Goal: Task Accomplishment & Management: Use online tool/utility

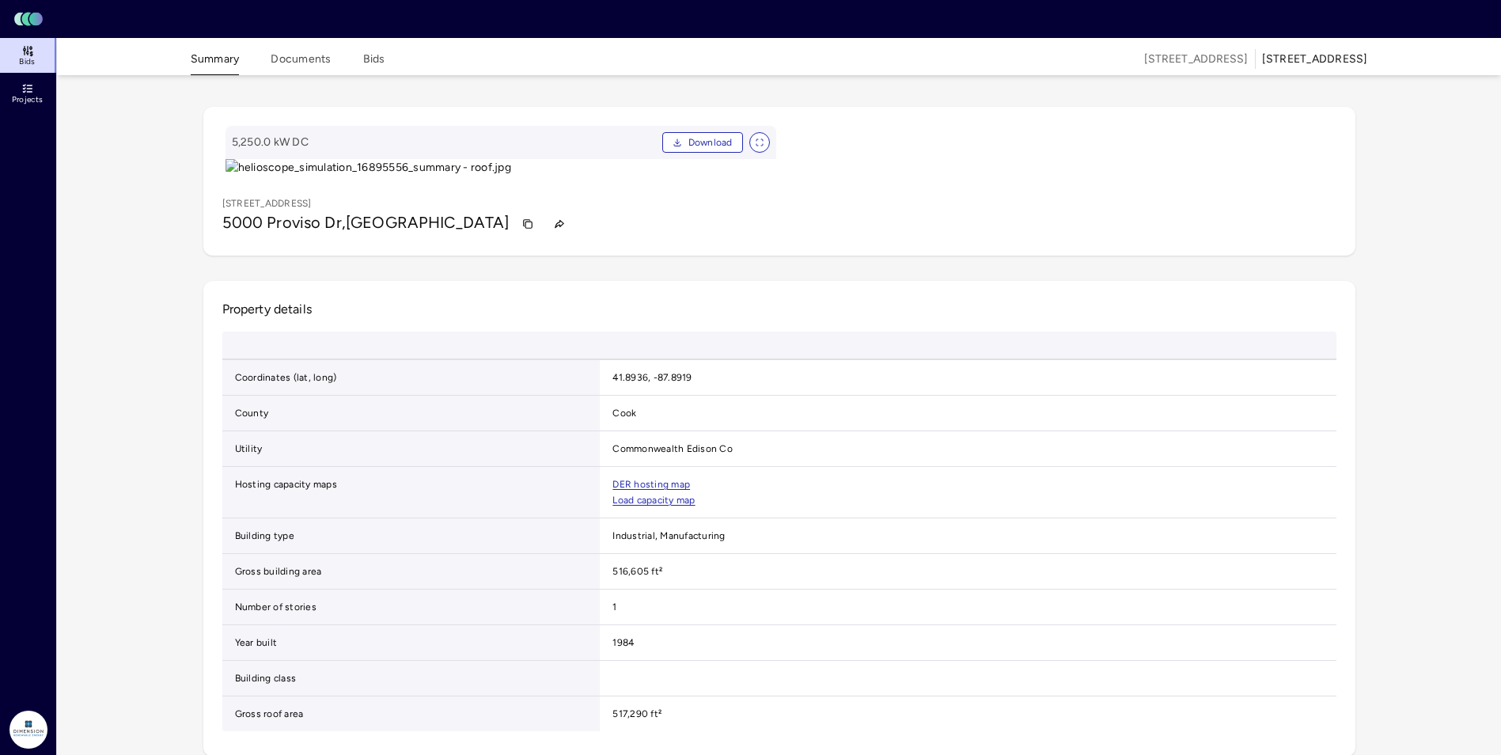
click at [214, 58] on button "Summary" at bounding box center [215, 63] width 49 height 25
click at [28, 59] on span "Bids" at bounding box center [27, 61] width 16 height 9
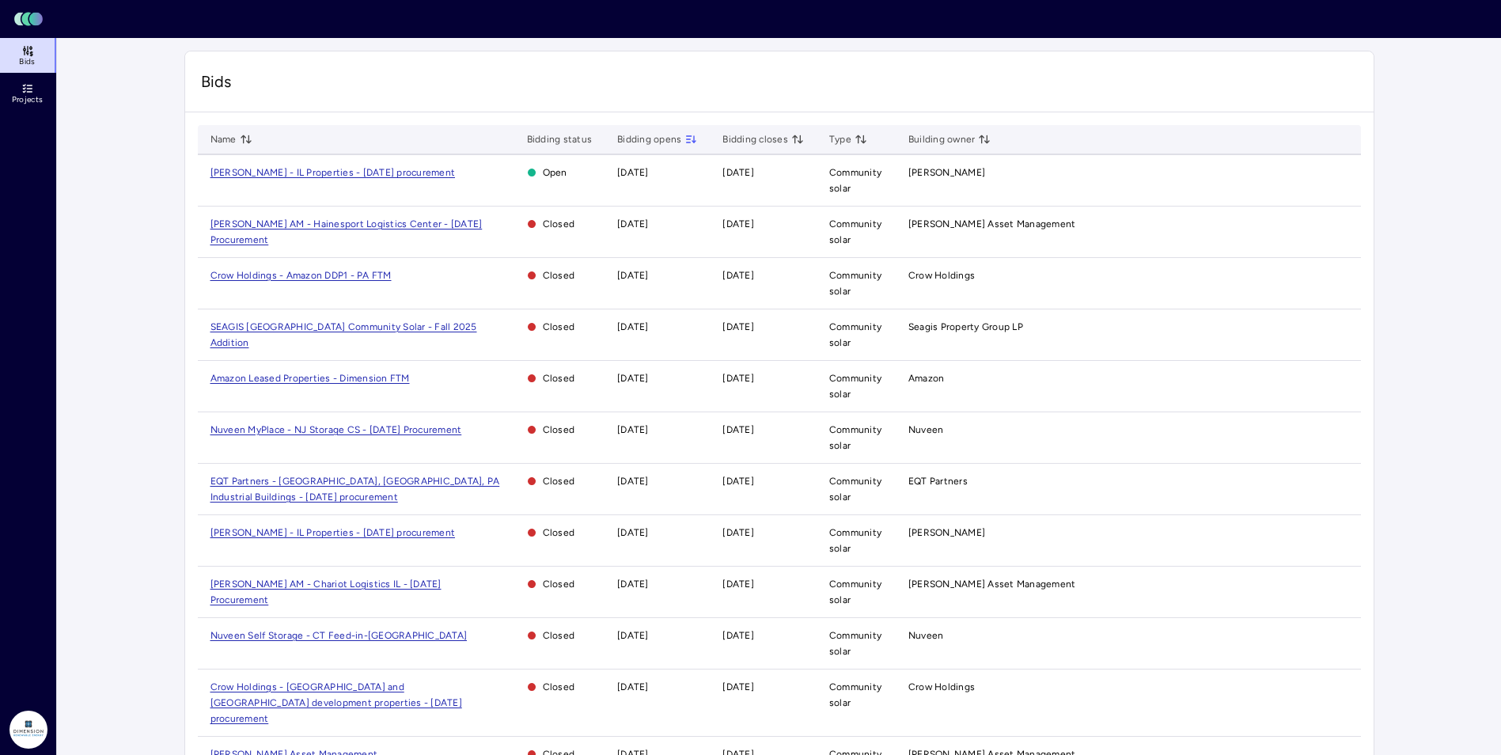
click at [255, 178] on td "[PERSON_NAME] - IL Properties - [DATE] procurement" at bounding box center [356, 180] width 317 height 51
click at [255, 175] on span "[PERSON_NAME] - IL Properties - [DATE] procurement" at bounding box center [333, 172] width 245 height 11
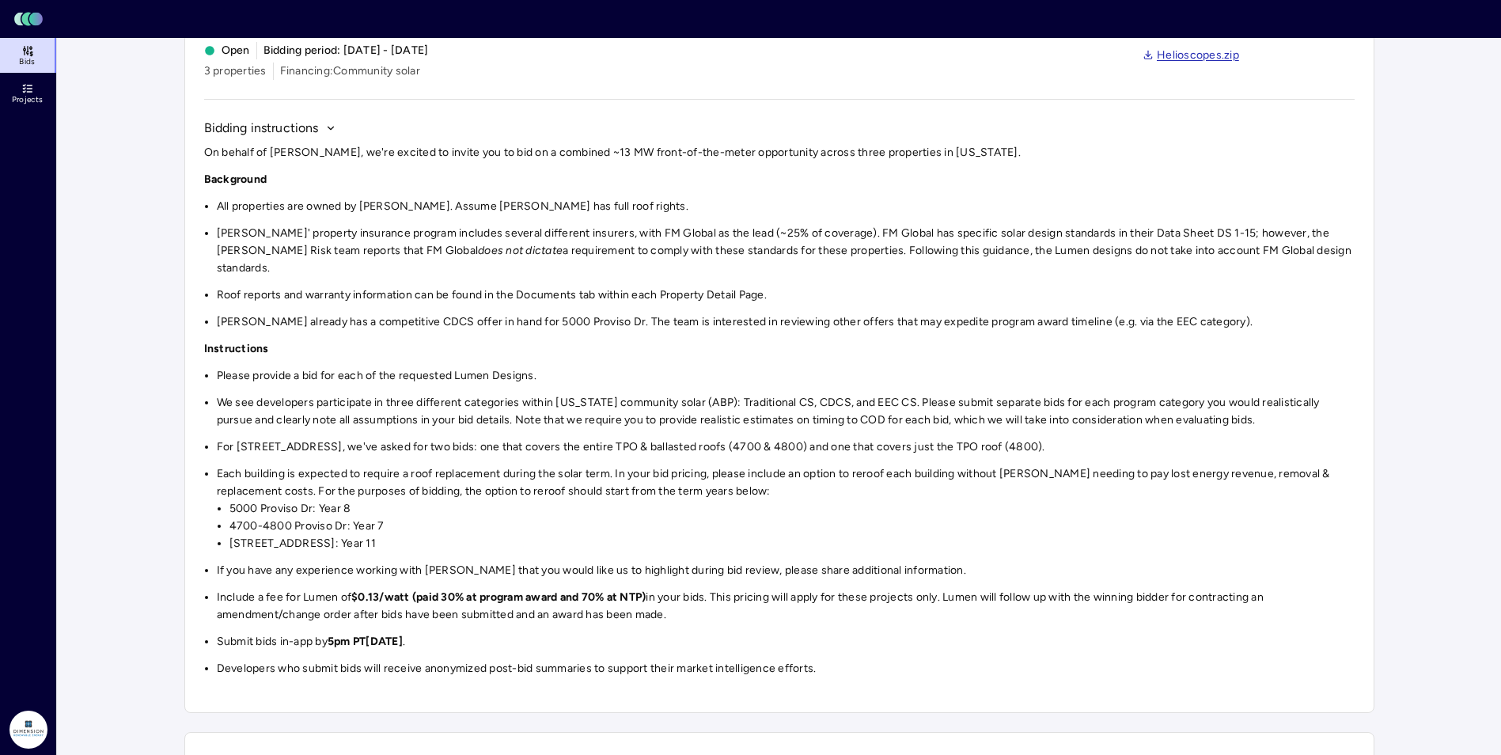
scroll to position [45, 0]
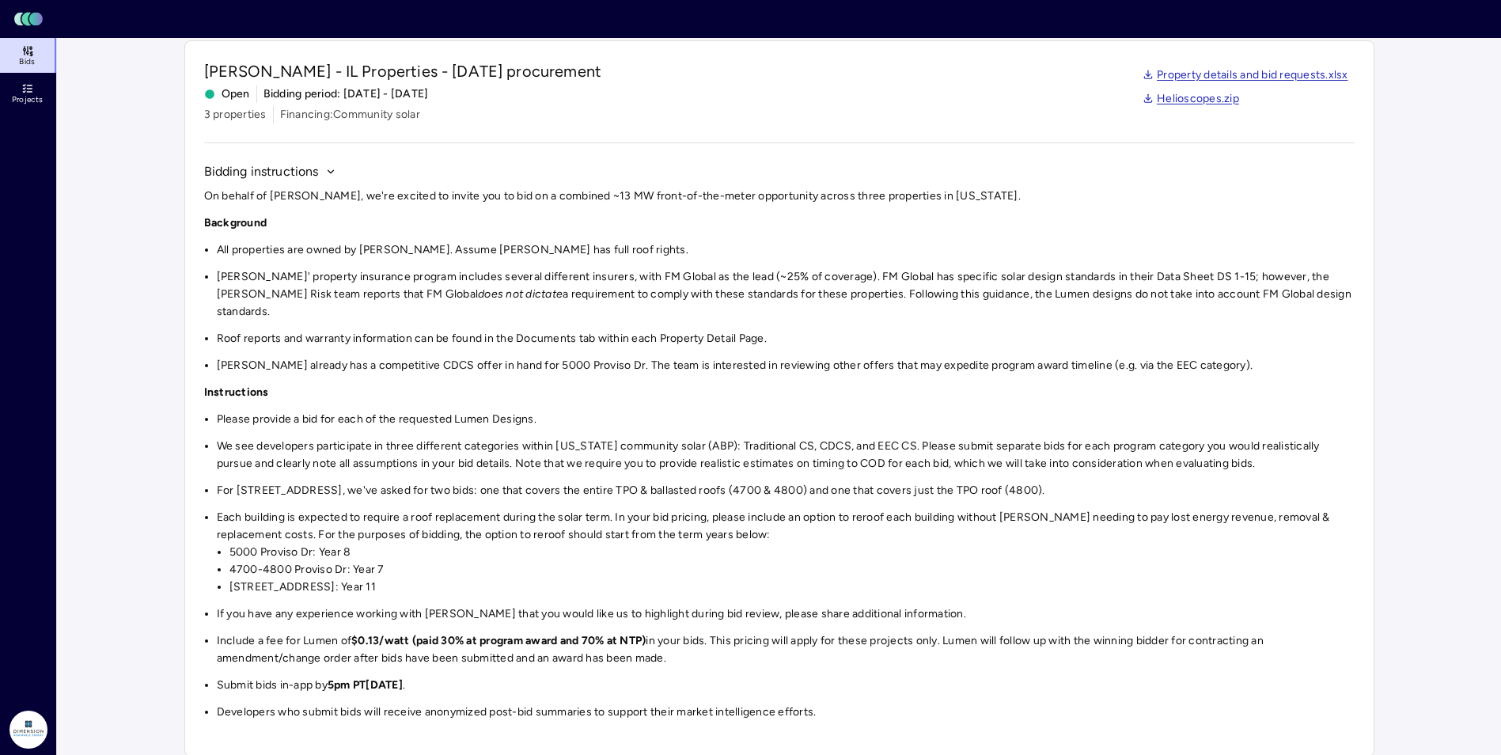
click at [1389, 441] on main "Investments [PERSON_NAME] - IL Properties - [DATE] procurement [PERSON_NAME] - …" at bounding box center [779, 682] width 1444 height 1379
click at [596, 579] on li "[STREET_ADDRESS]: Year 11" at bounding box center [792, 587] width 1125 height 17
click at [169, 666] on main "Investments [PERSON_NAME] - IL Properties - [DATE] procurement [PERSON_NAME] - …" at bounding box center [779, 682] width 1444 height 1379
click at [1444, 613] on main "Investments [PERSON_NAME] - IL Properties - [DATE] procurement [PERSON_NAME] - …" at bounding box center [779, 682] width 1444 height 1379
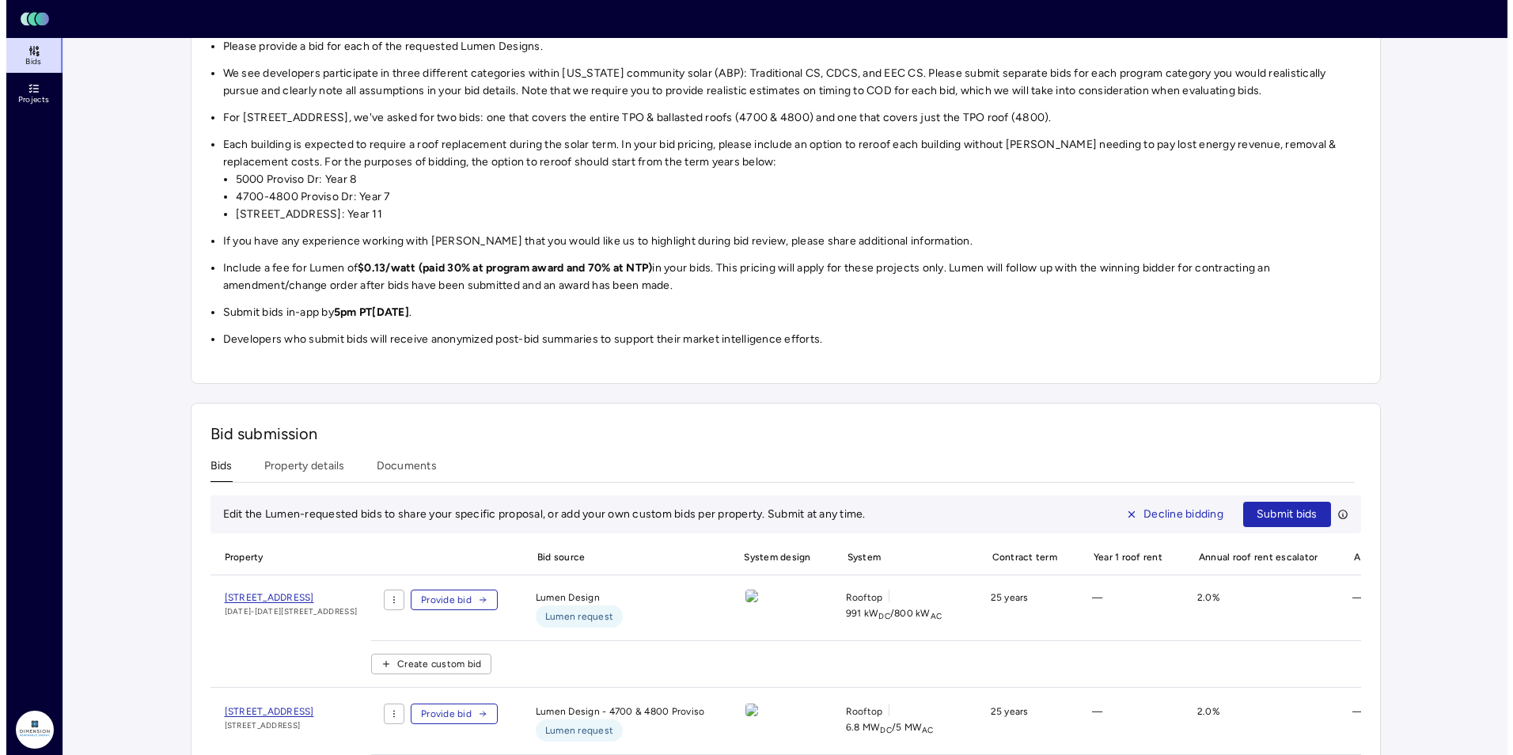
scroll to position [441, 0]
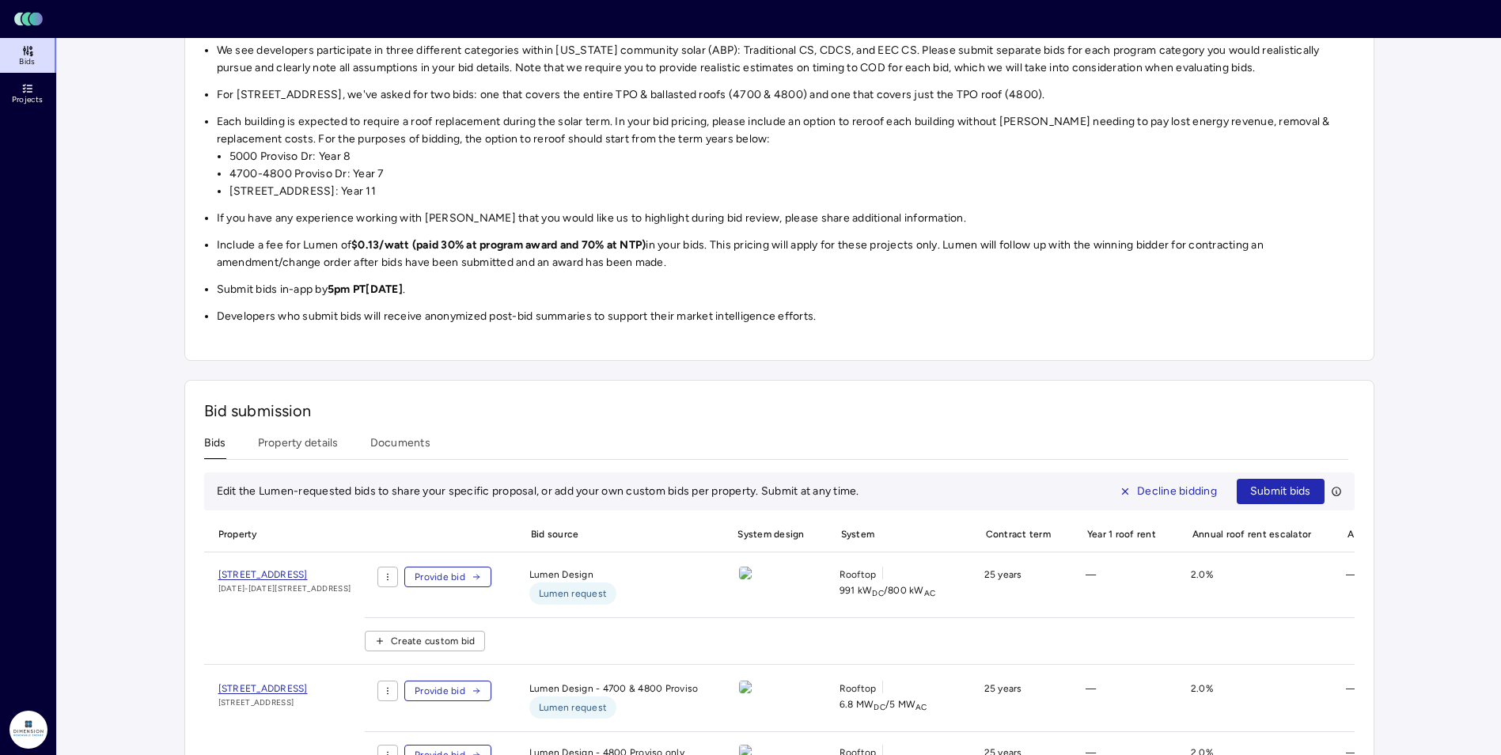
click at [465, 569] on span "Provide bid" at bounding box center [440, 577] width 51 height 16
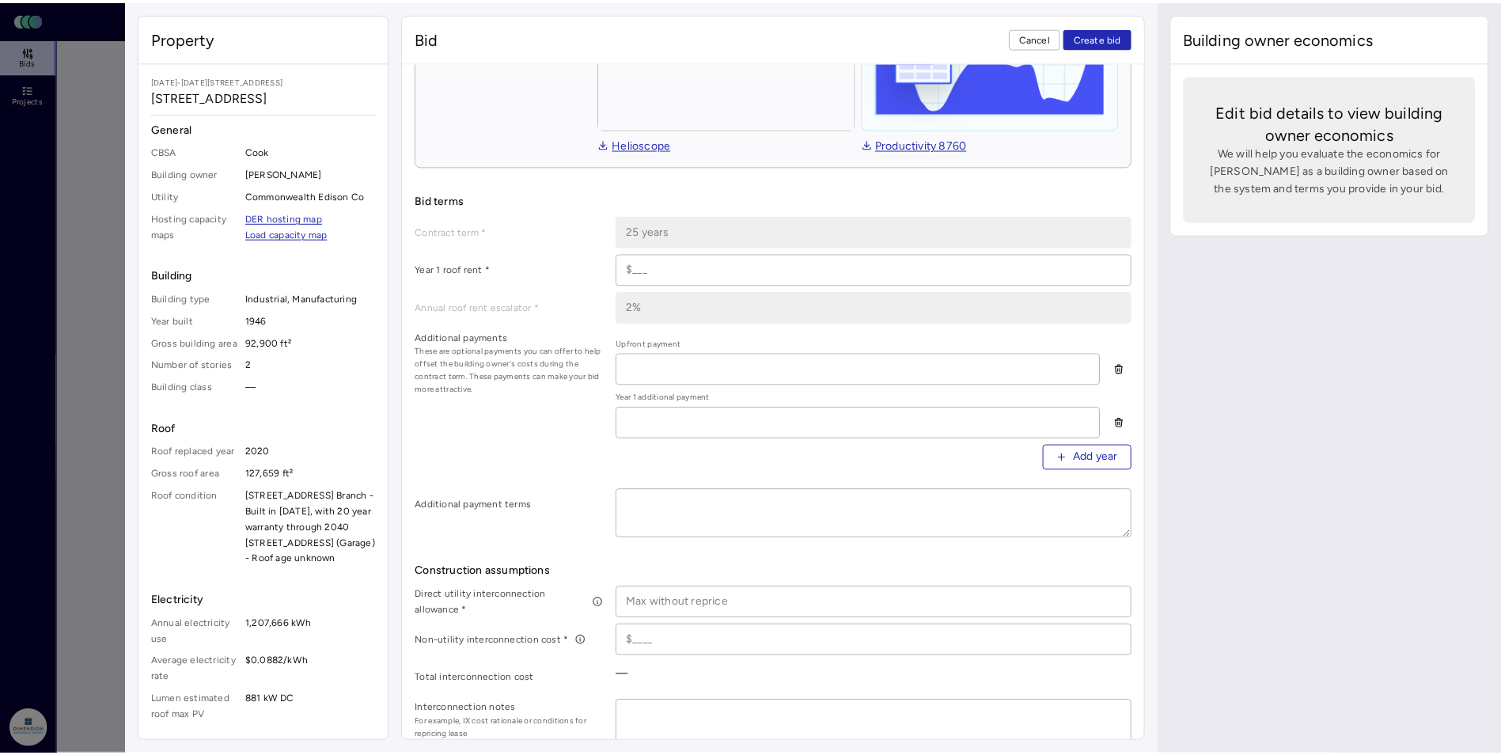
scroll to position [317, 0]
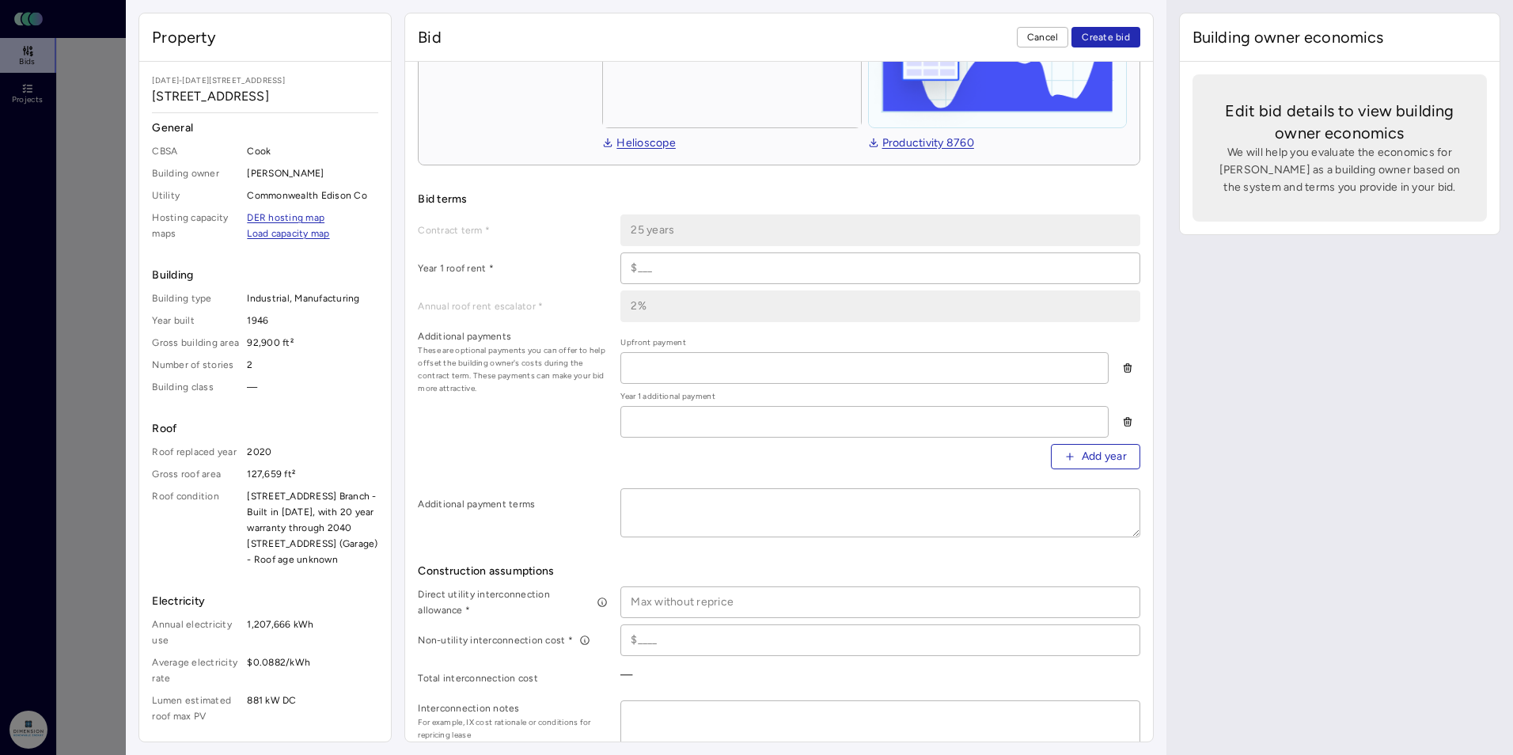
click at [101, 432] on div at bounding box center [756, 377] width 1513 height 755
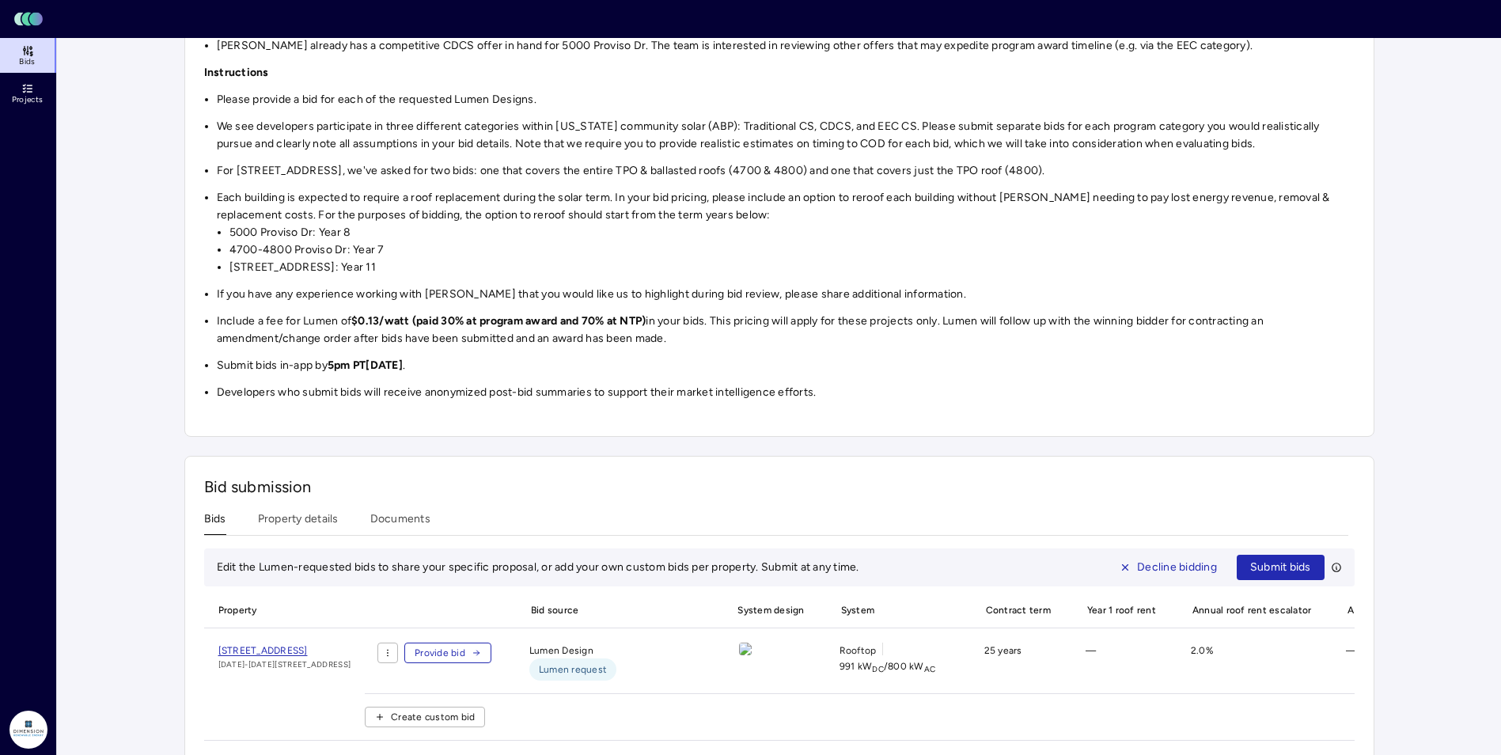
scroll to position [396, 0]
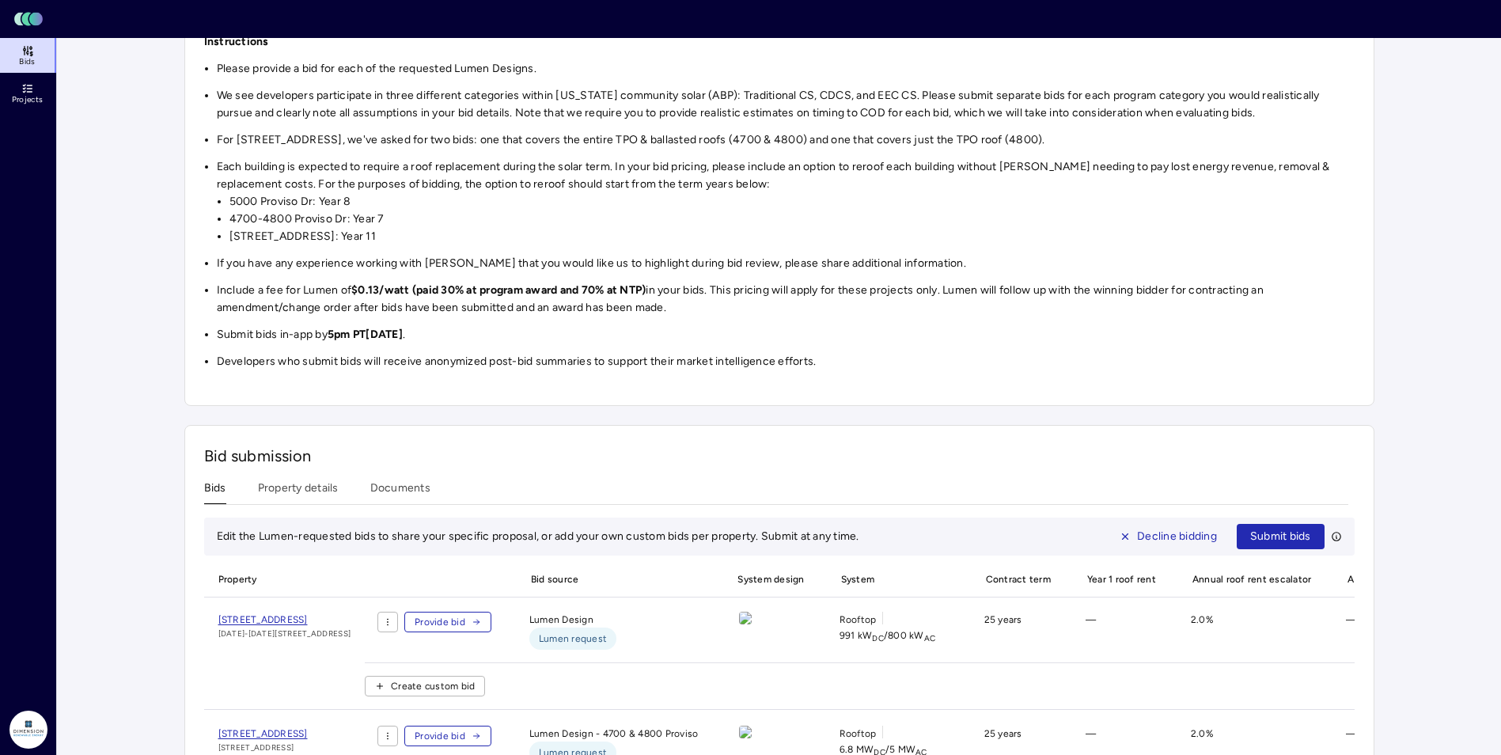
click at [465, 728] on span "Provide bid" at bounding box center [440, 736] width 51 height 16
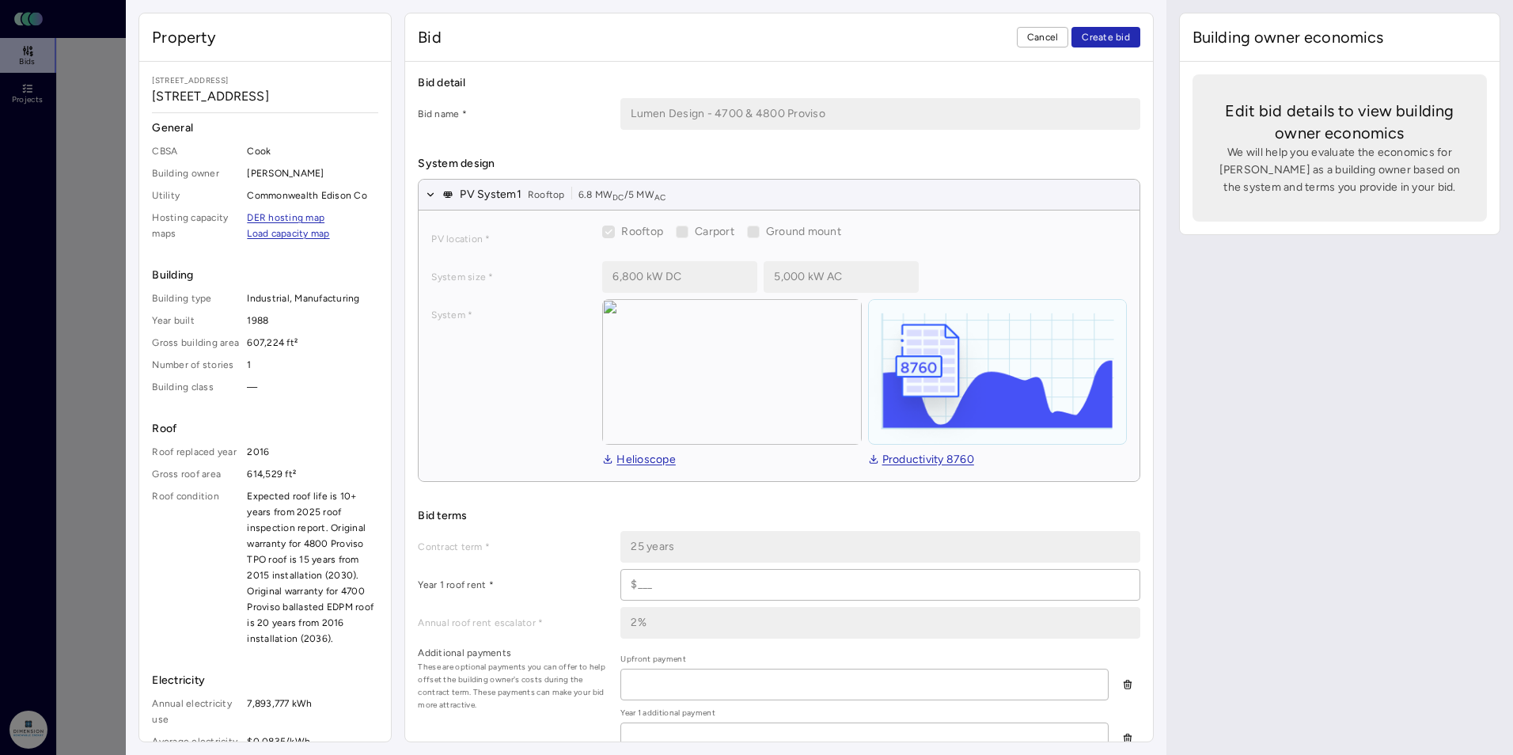
click at [86, 399] on div at bounding box center [756, 377] width 1513 height 755
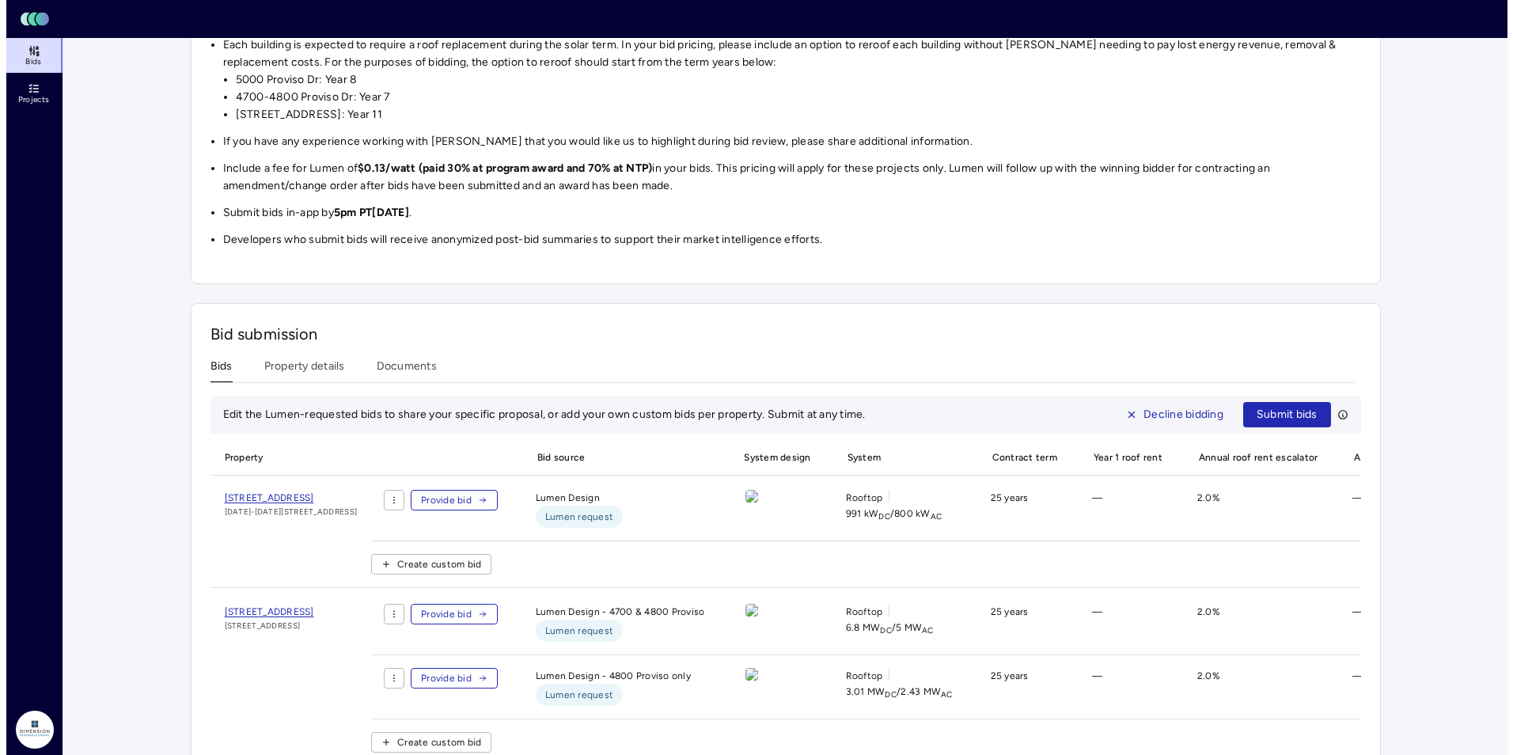
scroll to position [678, 0]
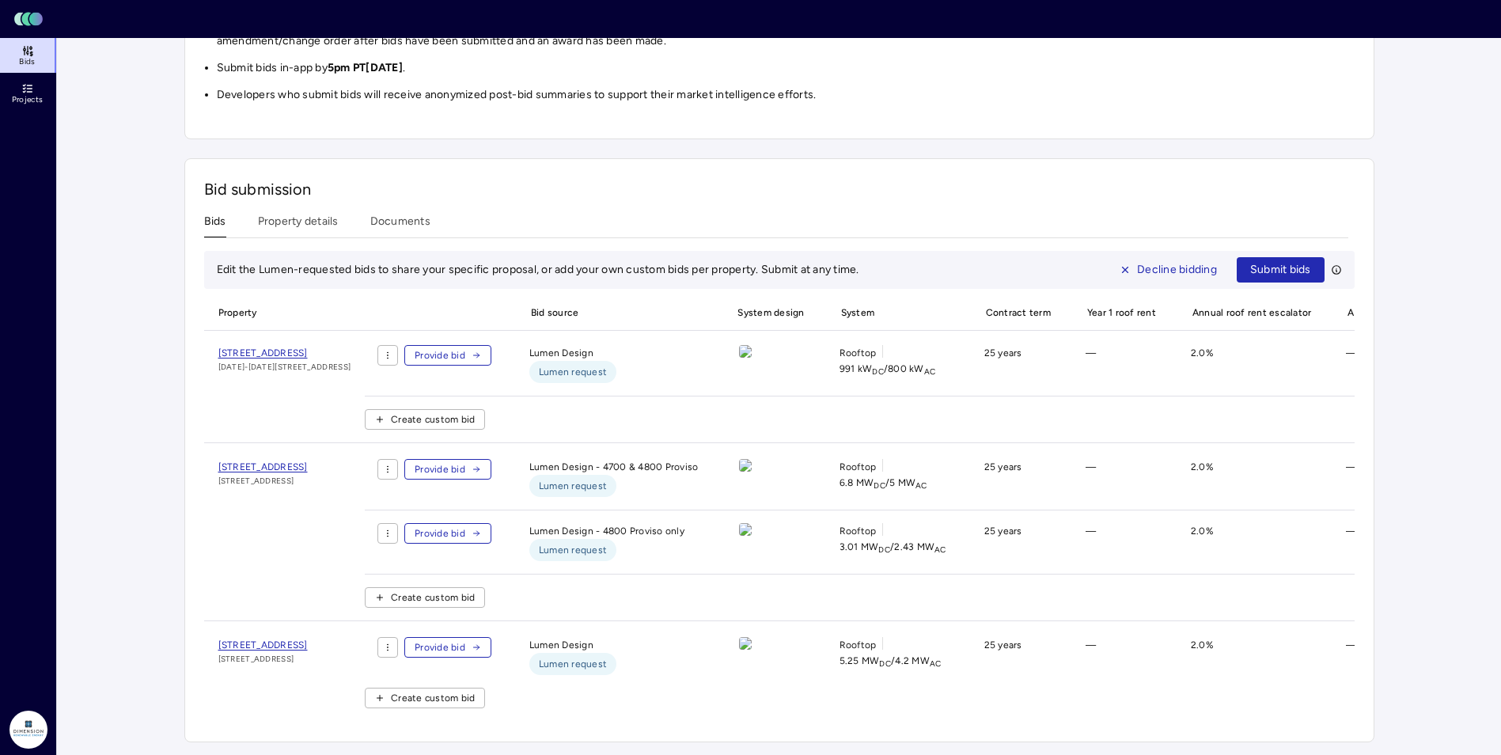
click at [465, 526] on span "Provide bid" at bounding box center [440, 534] width 51 height 16
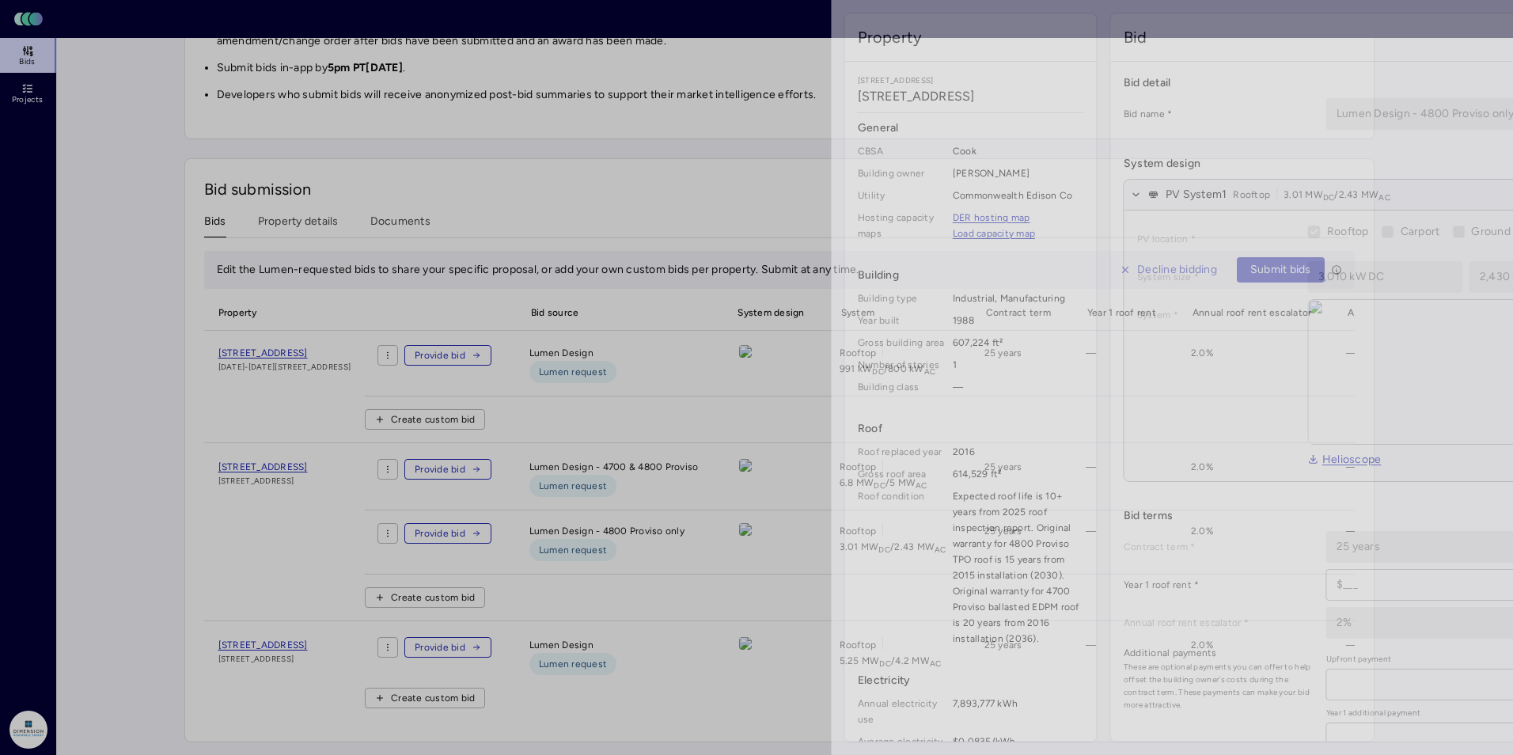
click at [108, 389] on div at bounding box center [756, 377] width 1513 height 755
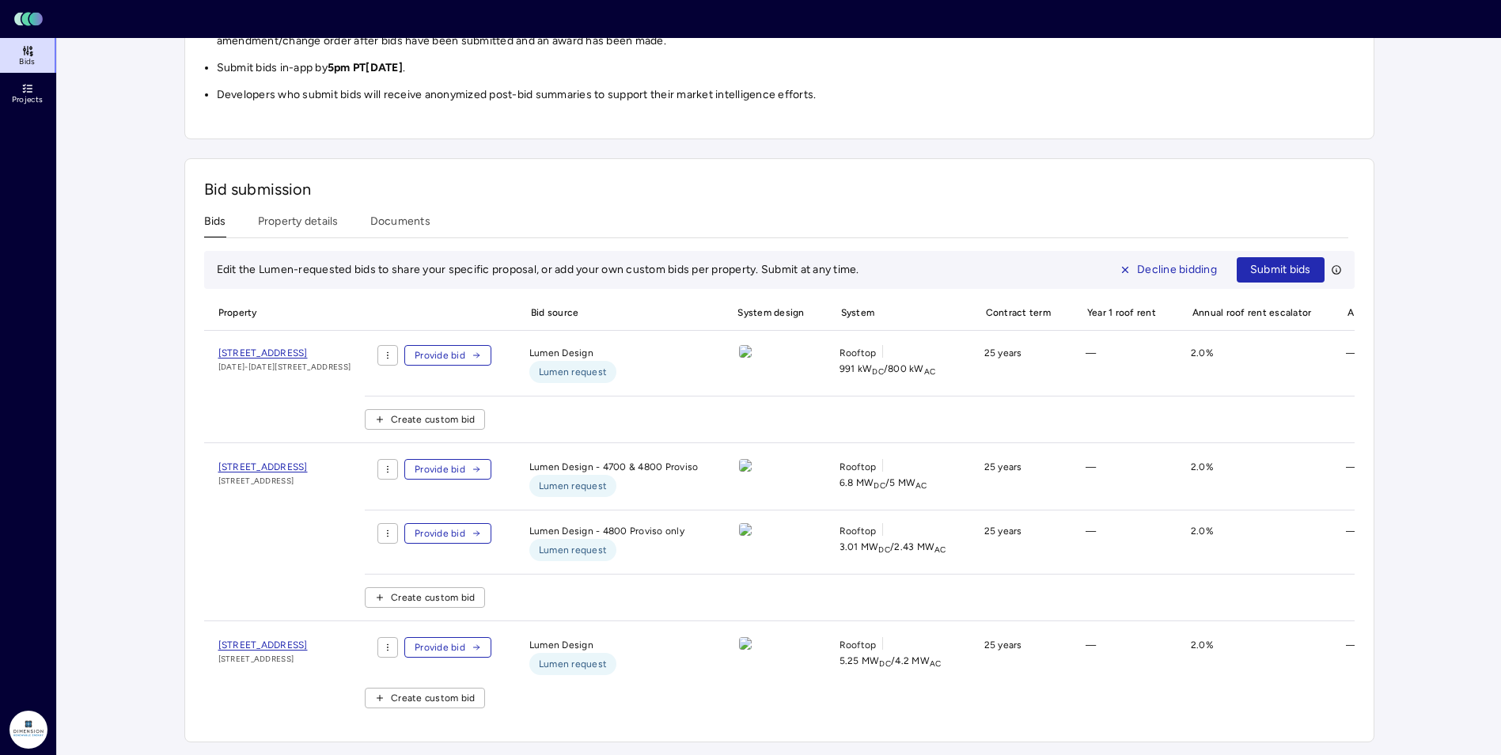
click at [465, 639] on span "Provide bid" at bounding box center [440, 647] width 51 height 16
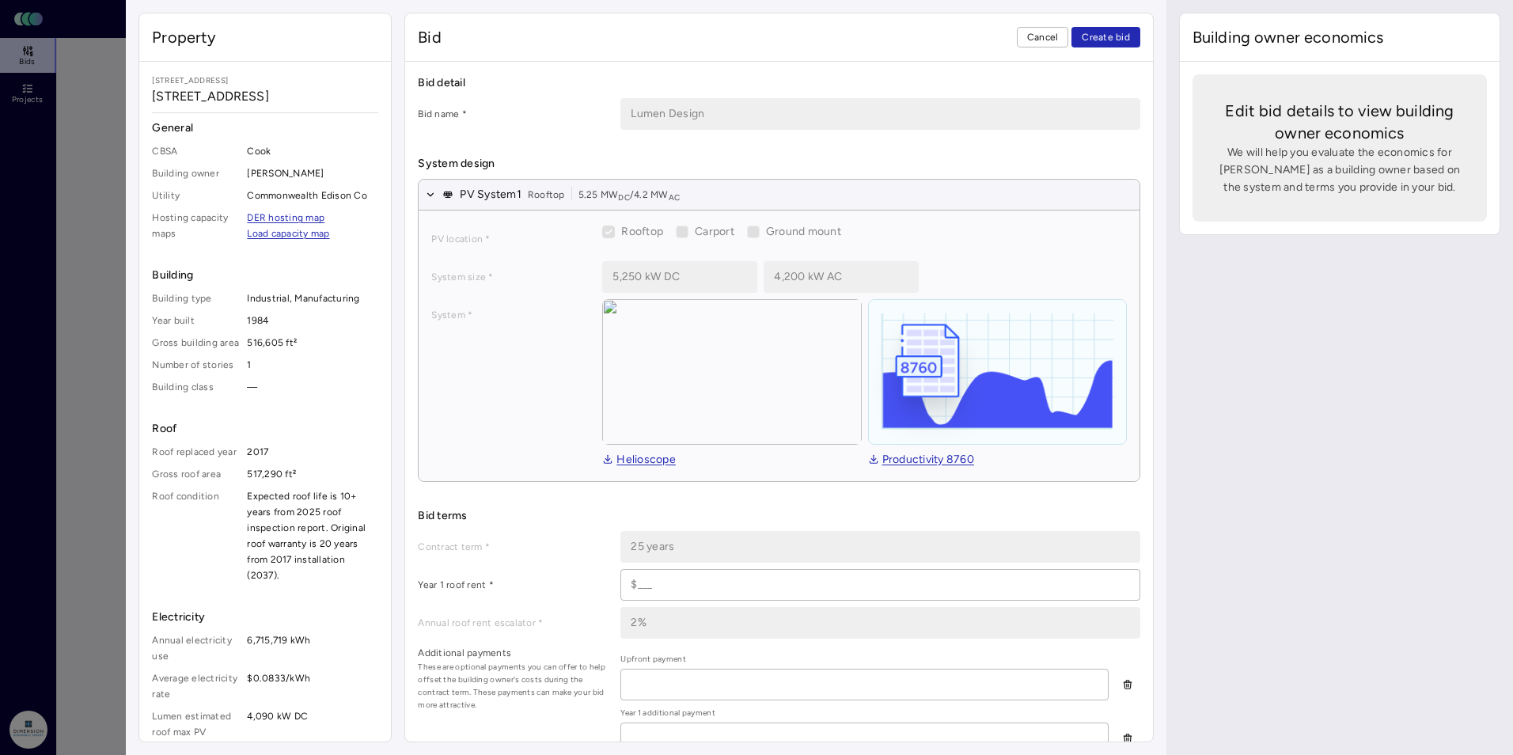
click at [129, 370] on div "Property [GEOGRAPHIC_DATA][STREET_ADDRESS] General CBSA Cook Building owner [PE…" at bounding box center [646, 377] width 1040 height 755
click at [118, 368] on div at bounding box center [756, 377] width 1513 height 755
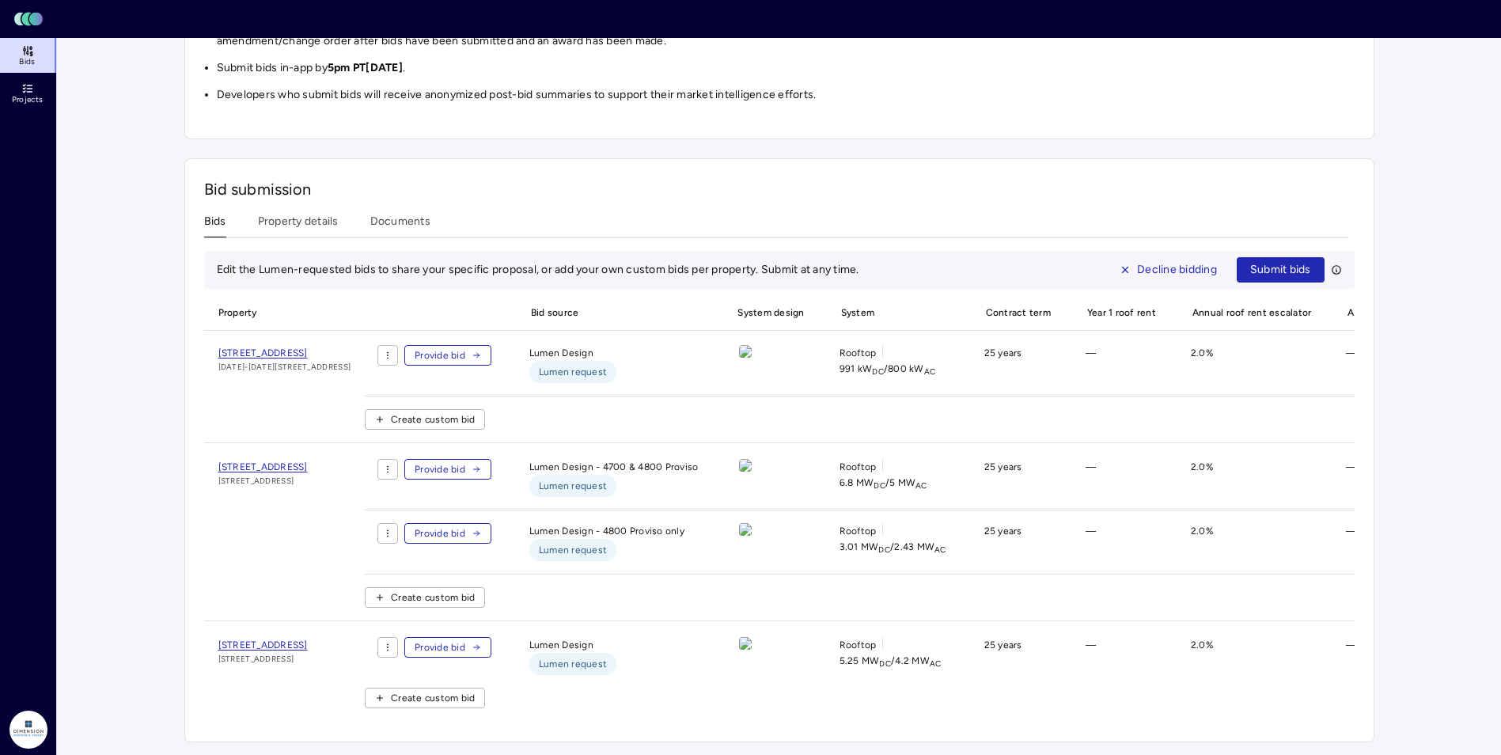
click at [465, 347] on span "Provide bid" at bounding box center [440, 355] width 51 height 16
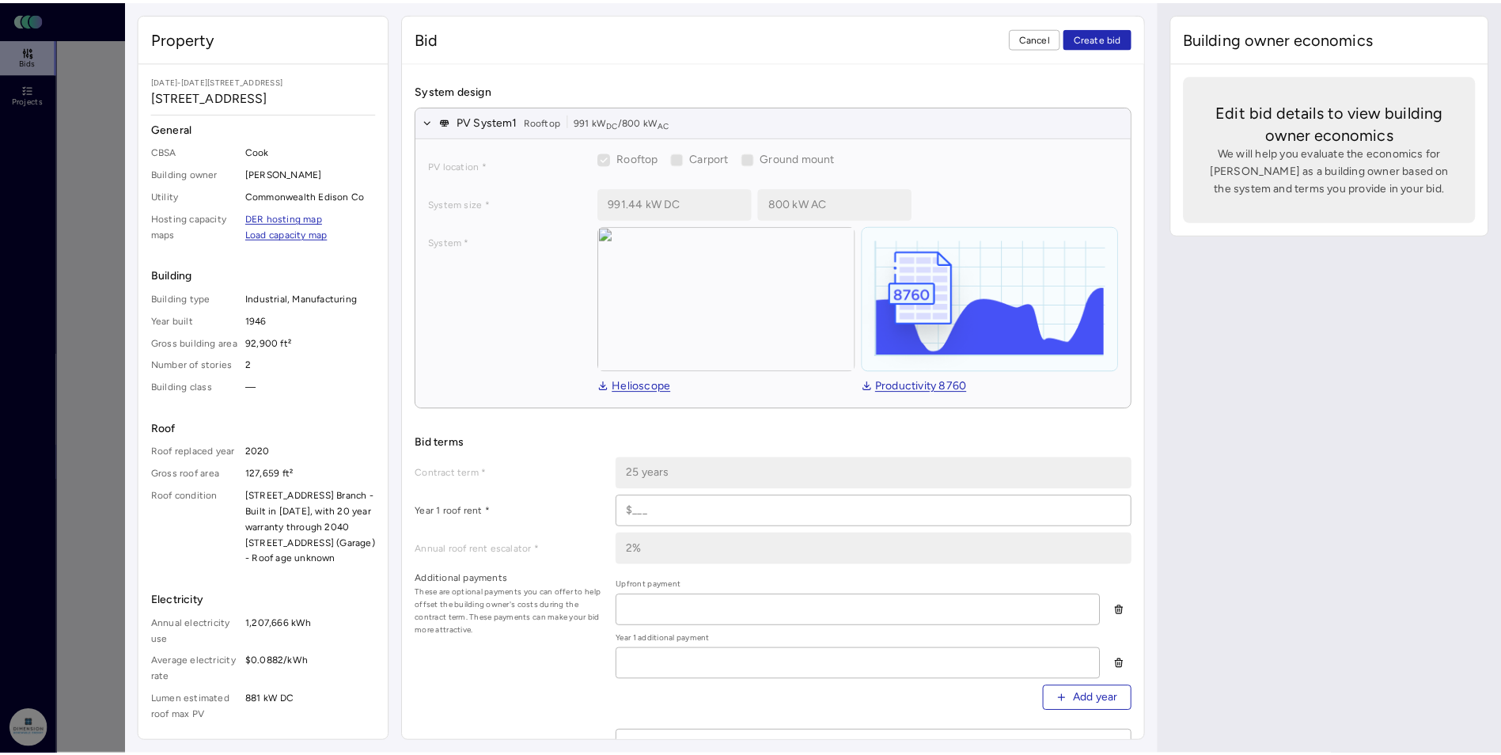
scroll to position [158, 0]
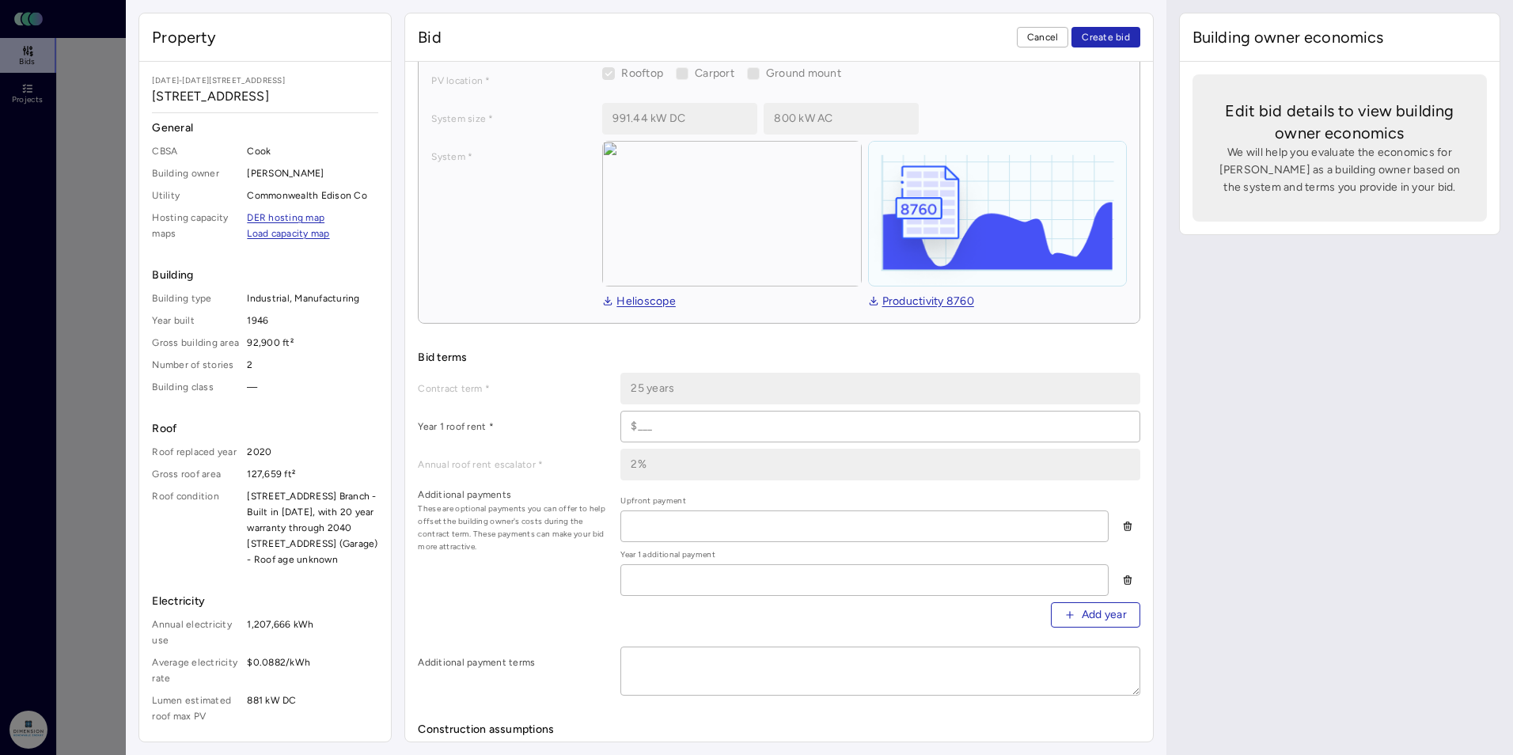
click at [101, 386] on div at bounding box center [756, 377] width 1513 height 755
